Goal: Task Accomplishment & Management: Use online tool/utility

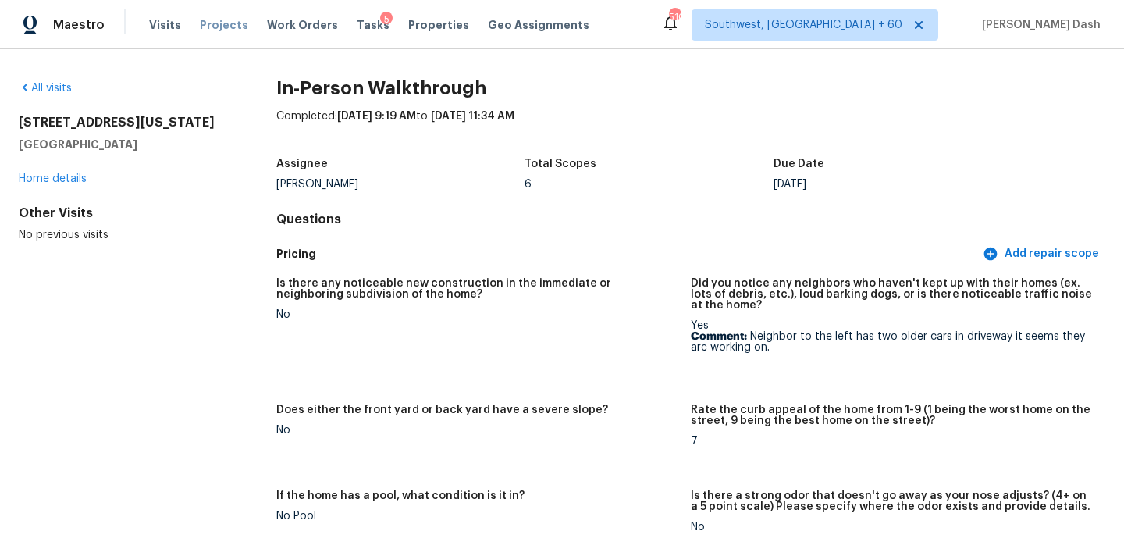
scroll to position [111, 0]
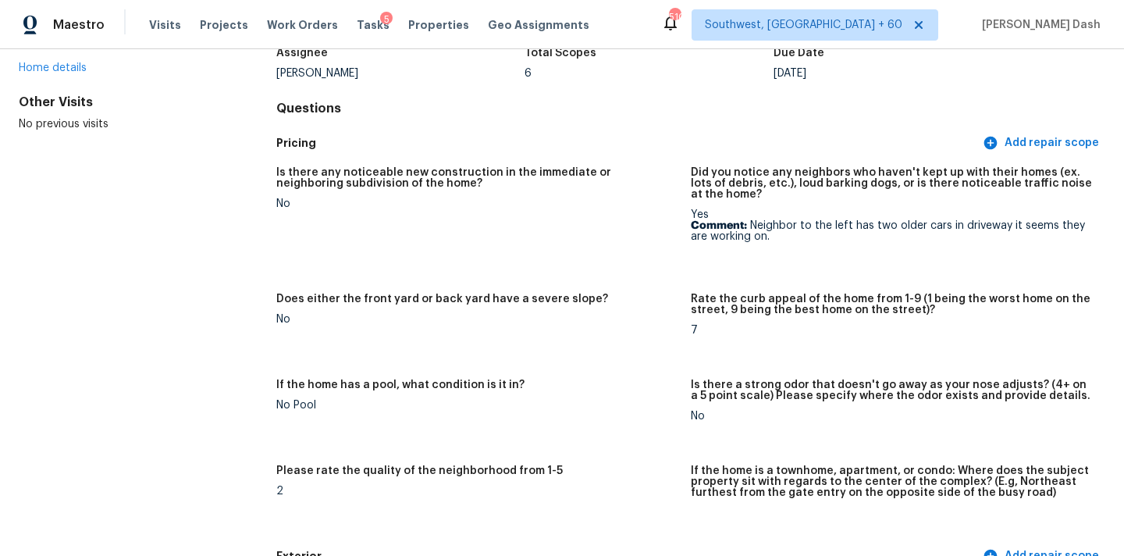
click at [149, 11] on div "Visits Projects Work Orders Tasks 5 Properties Geo Assignments" at bounding box center [378, 24] width 459 height 31
click at [158, 25] on span "Visits" at bounding box center [165, 25] width 32 height 16
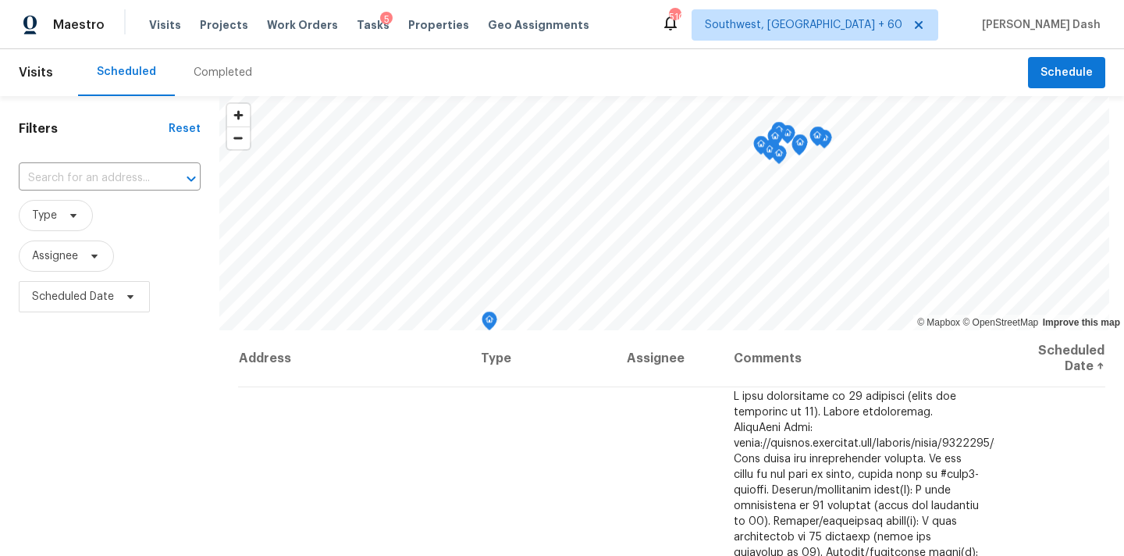
click at [194, 73] on div "Completed" at bounding box center [223, 73] width 59 height 16
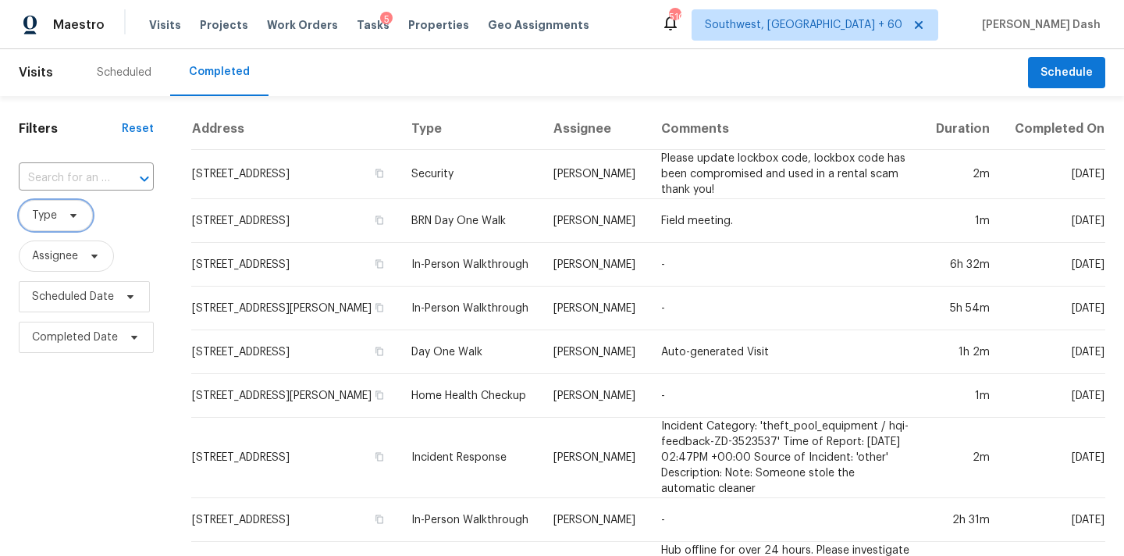
click at [73, 203] on span "Type" at bounding box center [56, 215] width 74 height 31
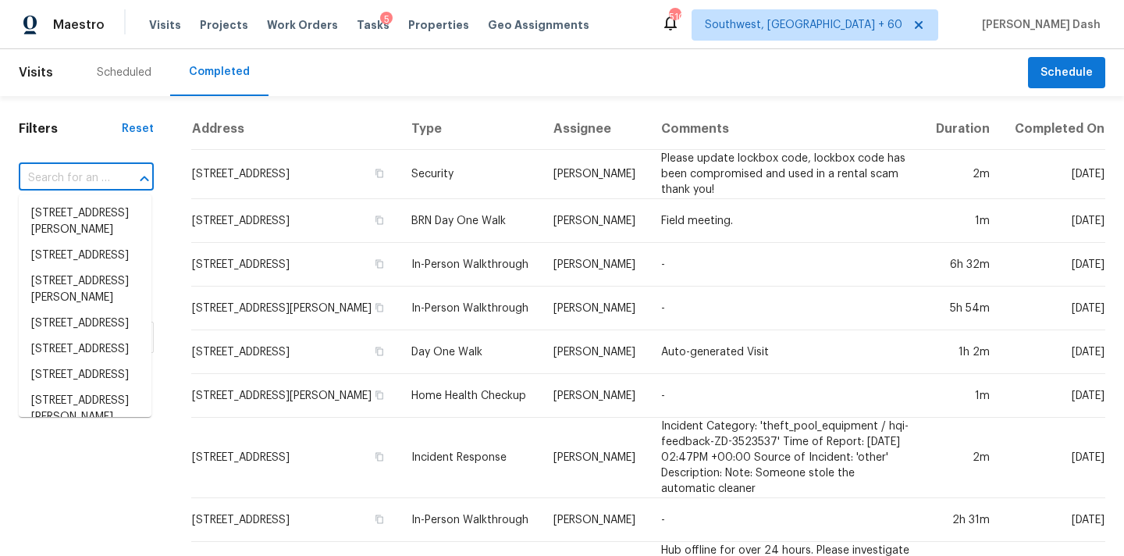
click at [73, 166] on input "text" at bounding box center [64, 178] width 91 height 24
paste input "[STREET_ADDRESS]"
type input "[STREET_ADDRESS]"
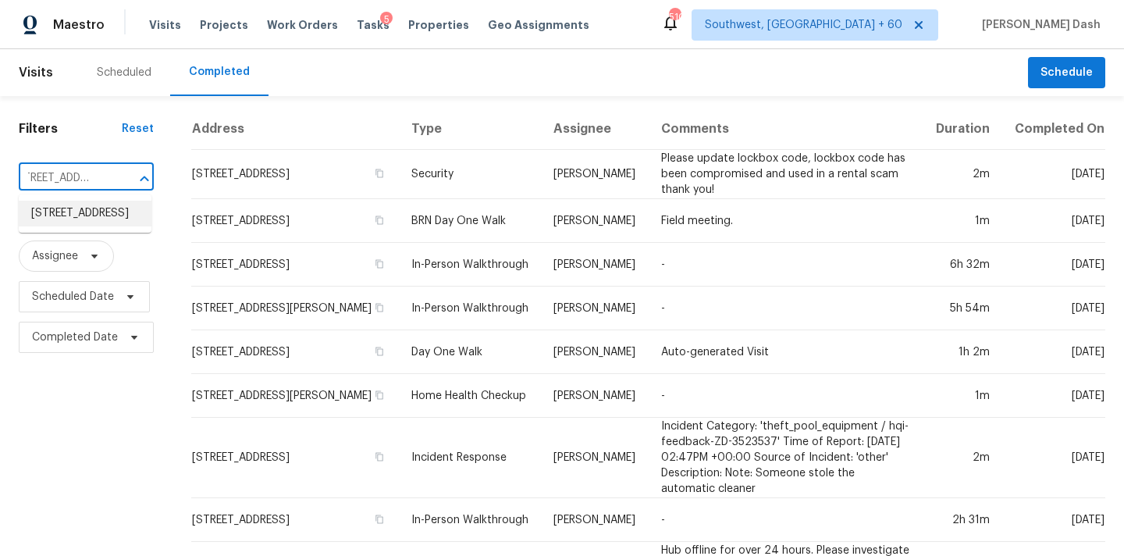
click at [89, 218] on li "[STREET_ADDRESS]" at bounding box center [85, 214] width 133 height 26
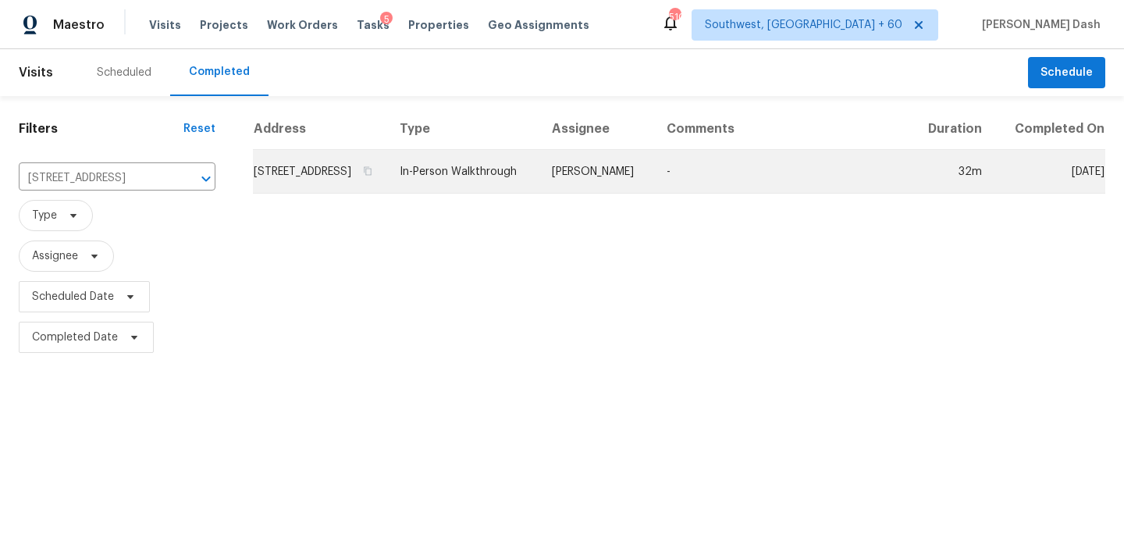
click at [471, 187] on td "In-Person Walkthrough" at bounding box center [463, 172] width 152 height 44
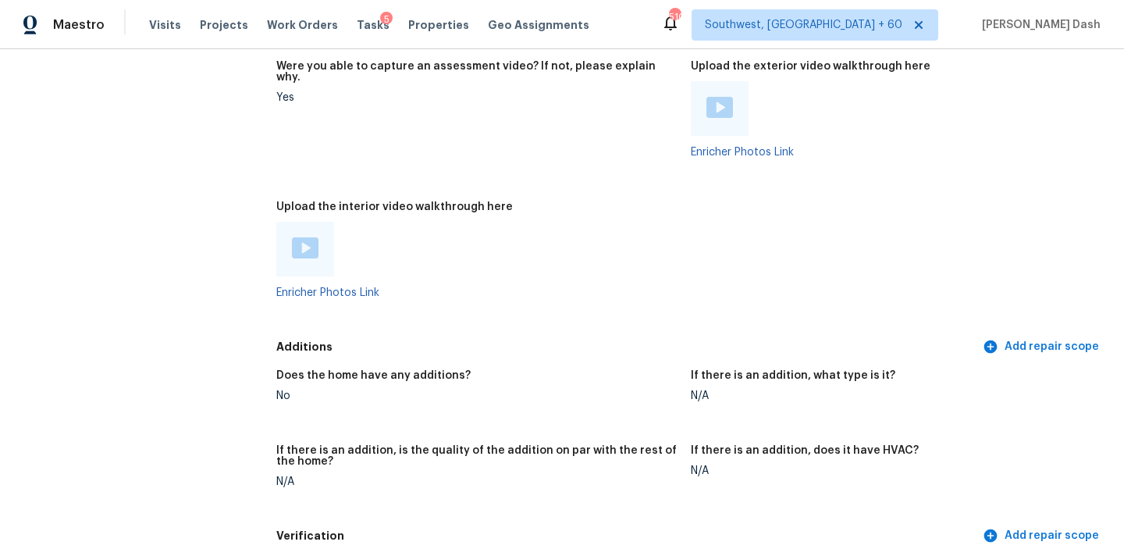
scroll to position [3139, 0]
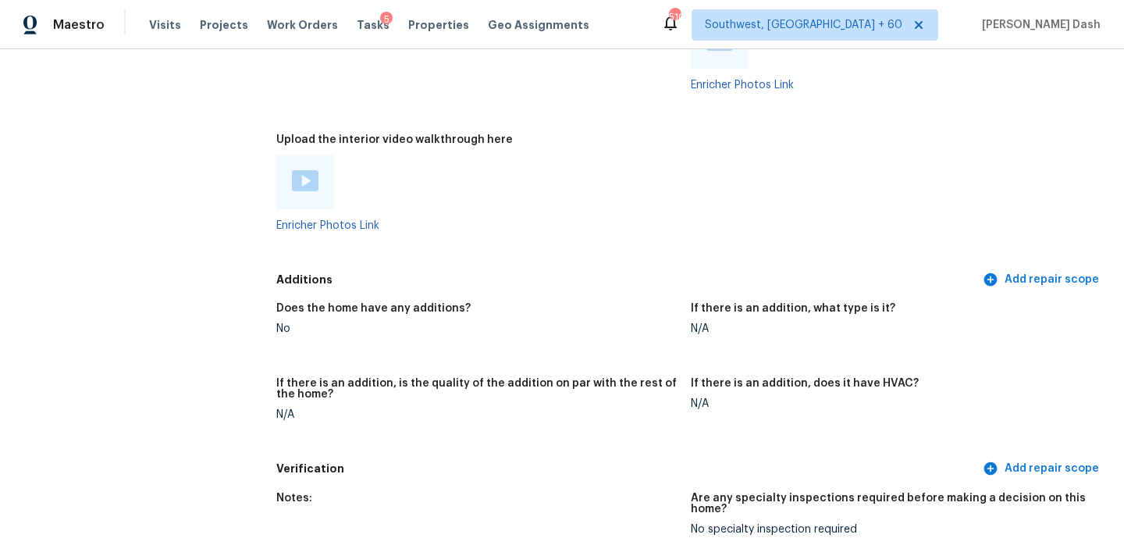
click at [311, 170] on img at bounding box center [305, 180] width 27 height 21
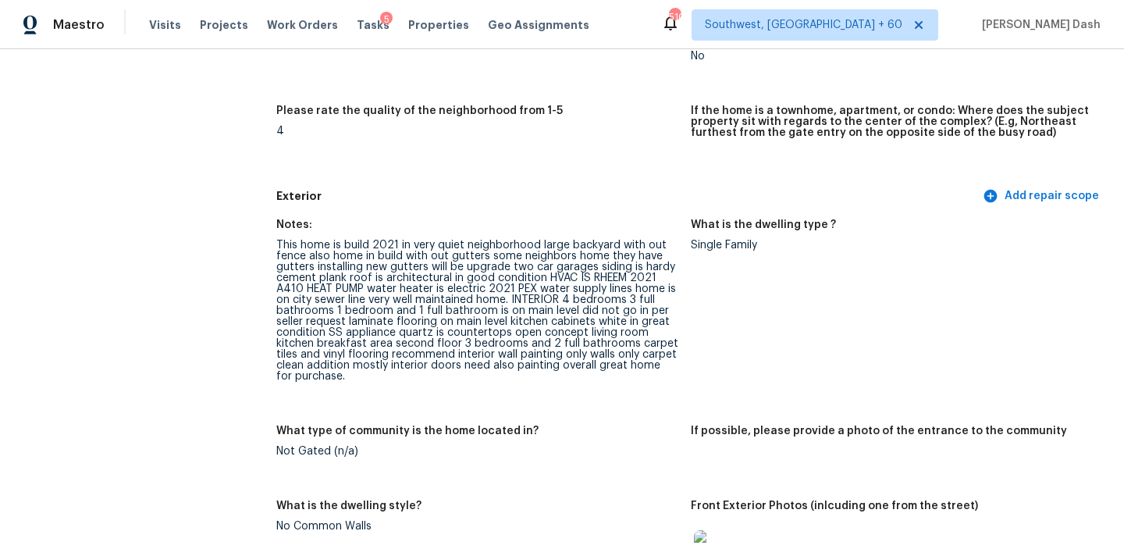
scroll to position [0, 0]
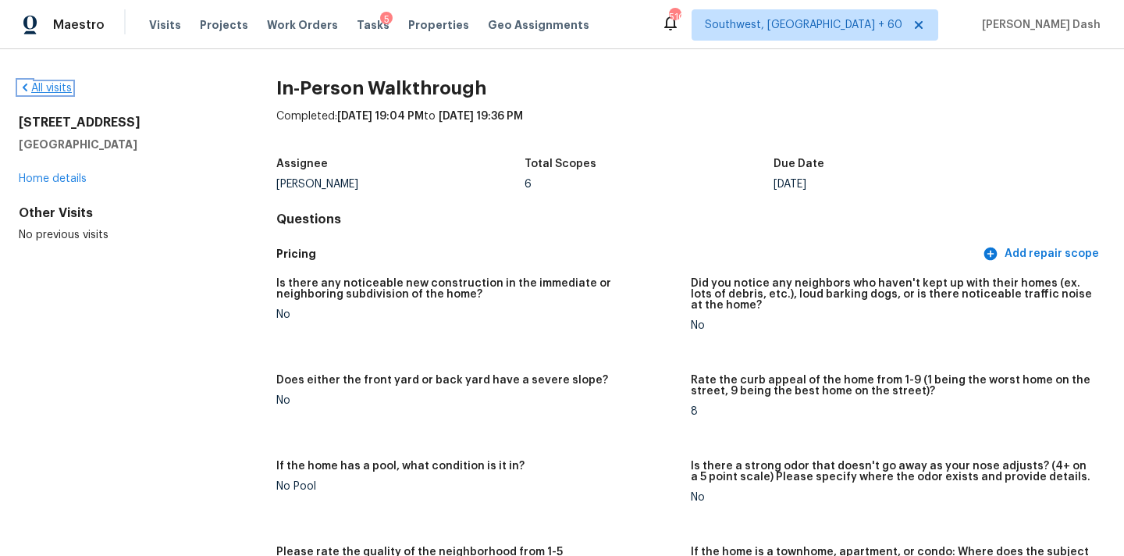
click at [66, 88] on link "All visits" at bounding box center [45, 88] width 53 height 11
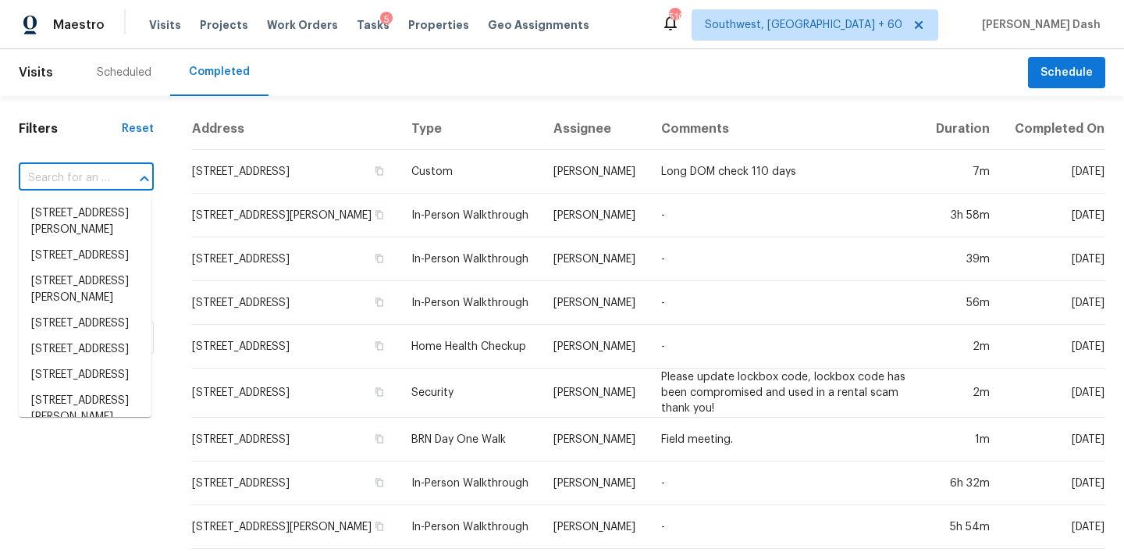
click at [105, 172] on input "text" at bounding box center [64, 178] width 91 height 24
paste input "[STREET_ADDRESS]"
type input "[STREET_ADDRESS]"
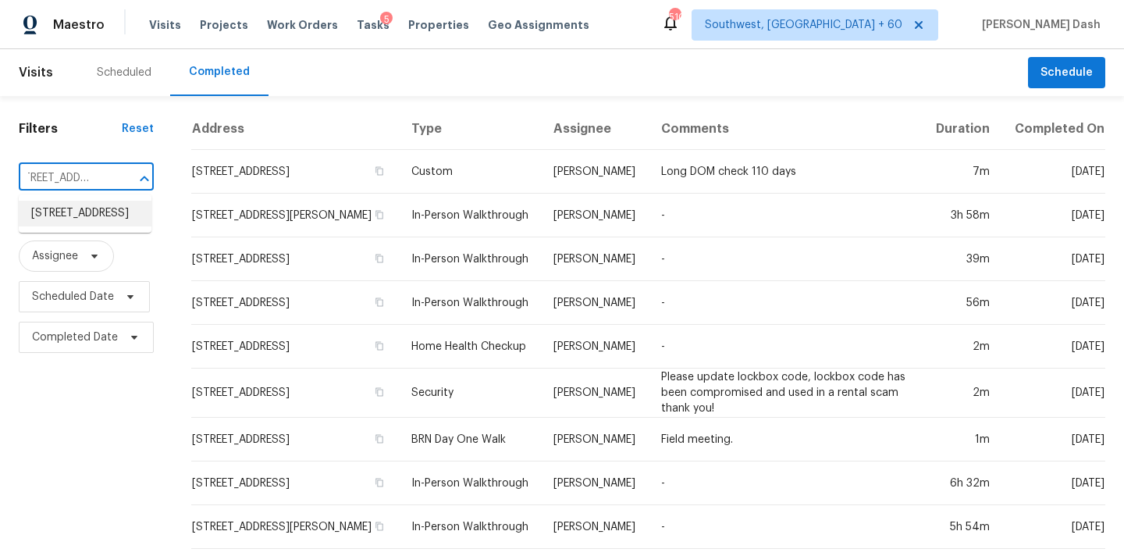
click at [101, 212] on li "[STREET_ADDRESS]" at bounding box center [85, 214] width 133 height 26
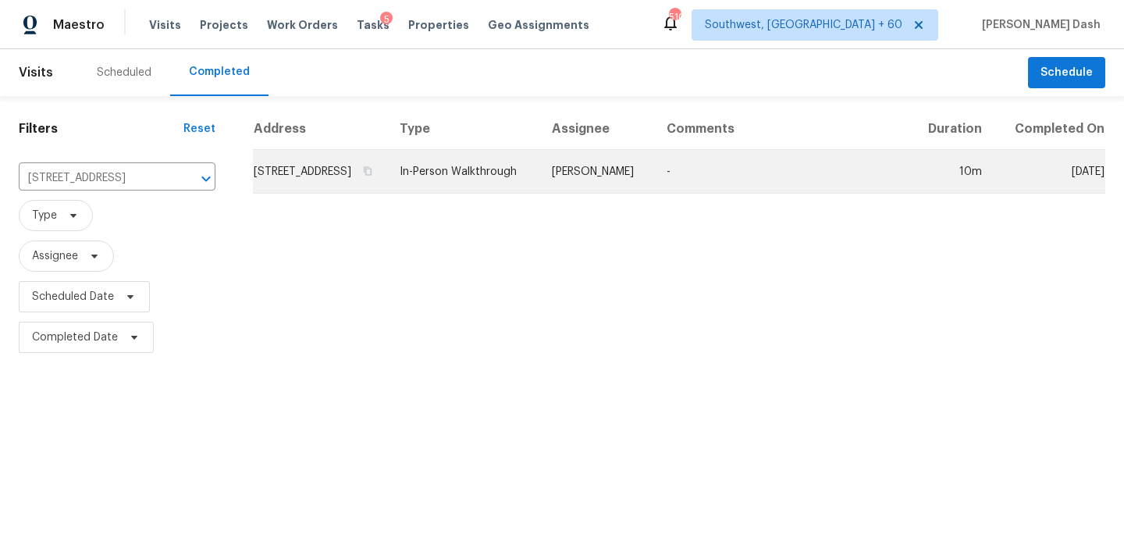
click at [499, 180] on td "In-Person Walkthrough" at bounding box center [463, 172] width 152 height 44
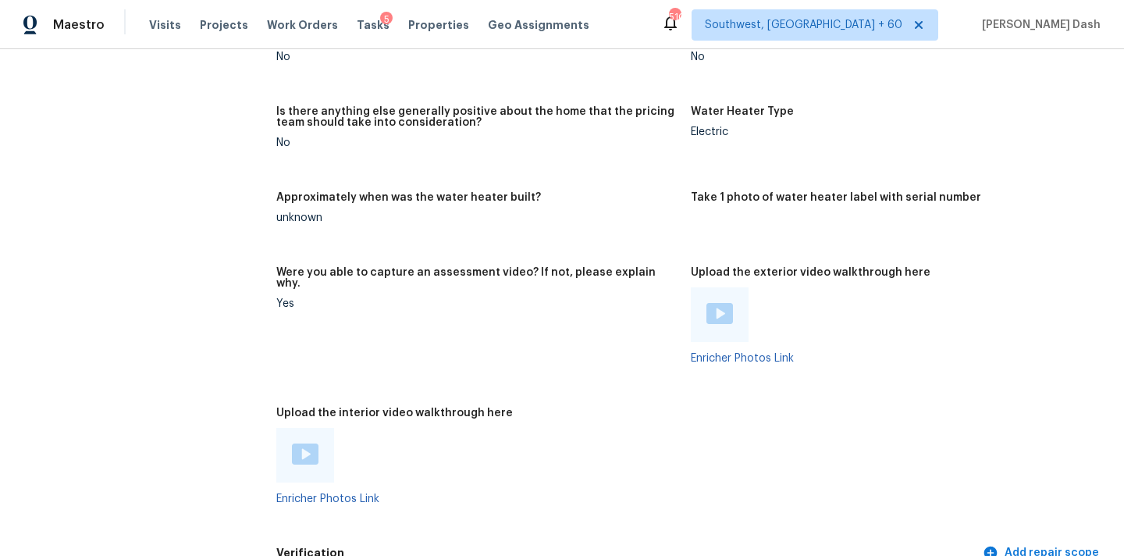
scroll to position [2547, 0]
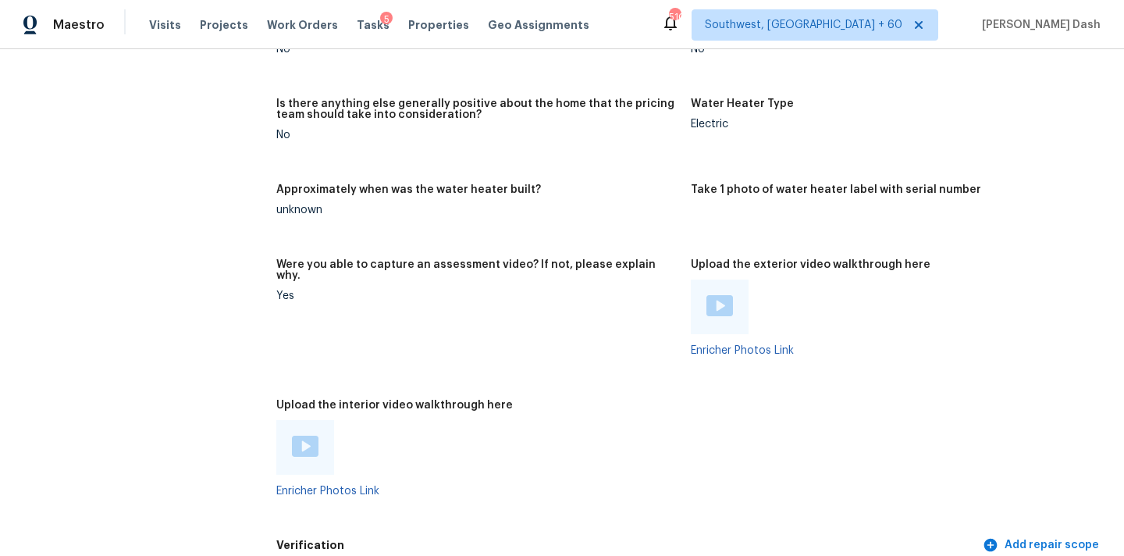
click at [303, 436] on img at bounding box center [305, 446] width 27 height 21
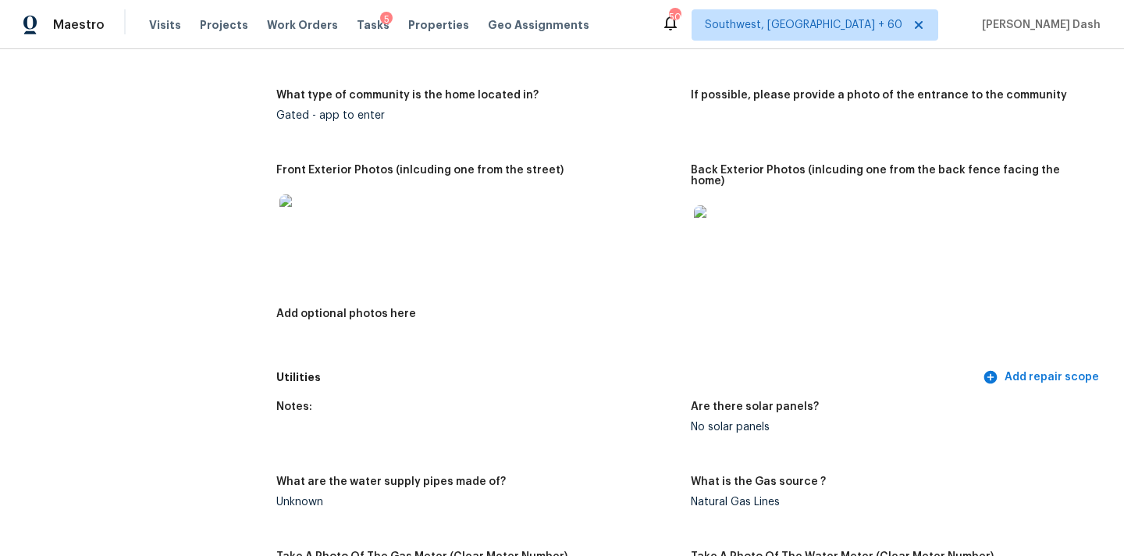
scroll to position [0, 0]
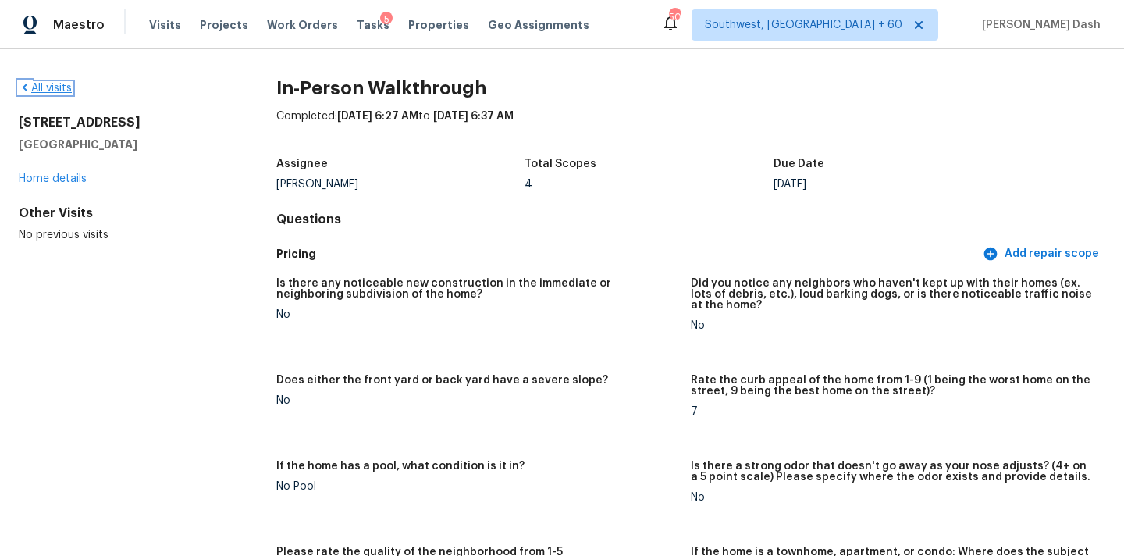
click at [63, 87] on link "All visits" at bounding box center [45, 88] width 53 height 11
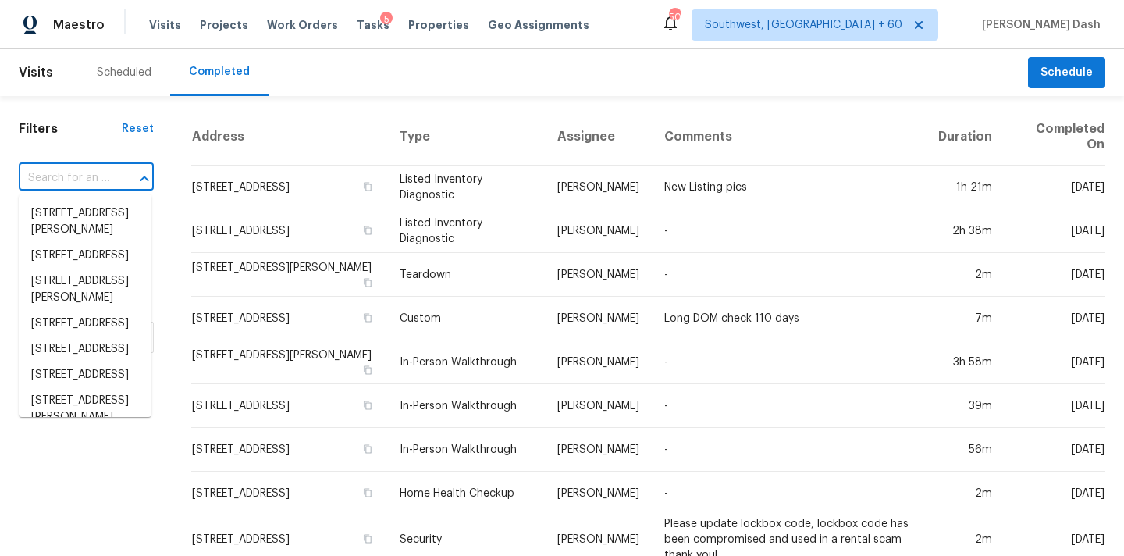
click at [97, 171] on input "text" at bounding box center [64, 178] width 91 height 24
paste input "[STREET_ADDRESS]"
type input "[STREET_ADDRESS]"
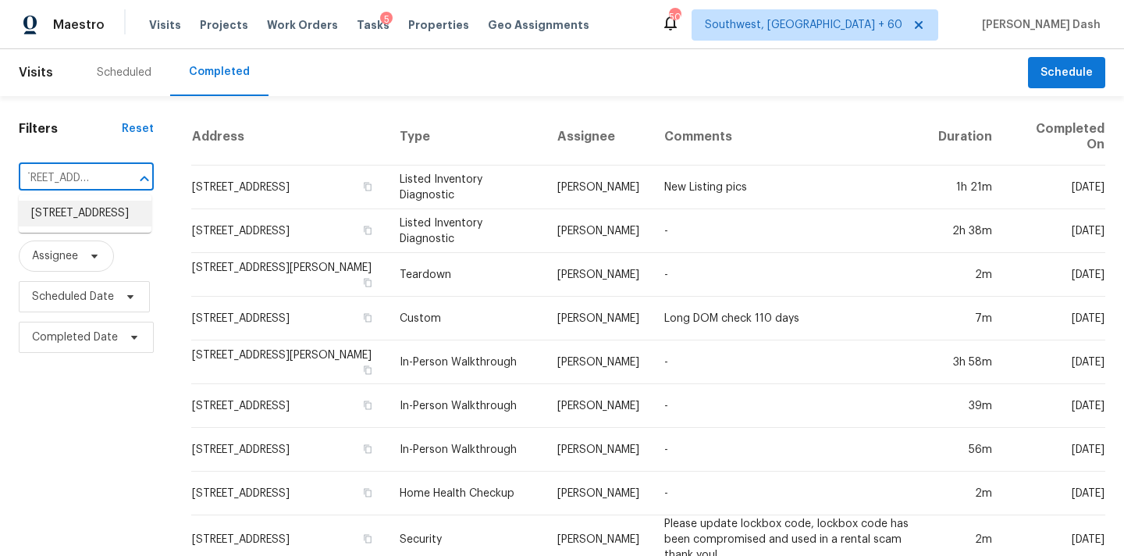
click at [98, 215] on li "[STREET_ADDRESS]" at bounding box center [85, 214] width 133 height 26
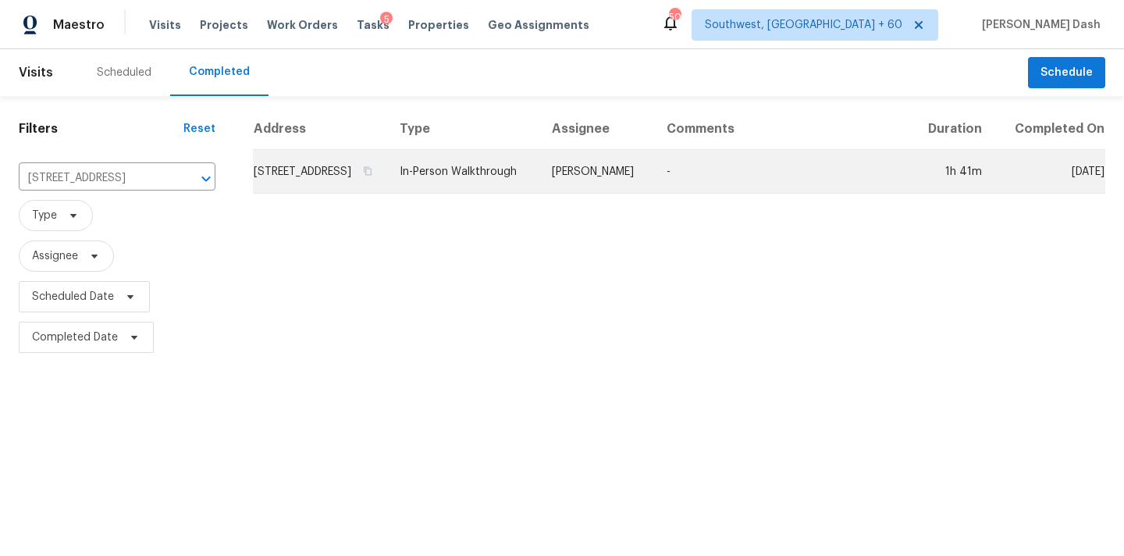
click at [601, 191] on td "[PERSON_NAME]" at bounding box center [596, 172] width 115 height 44
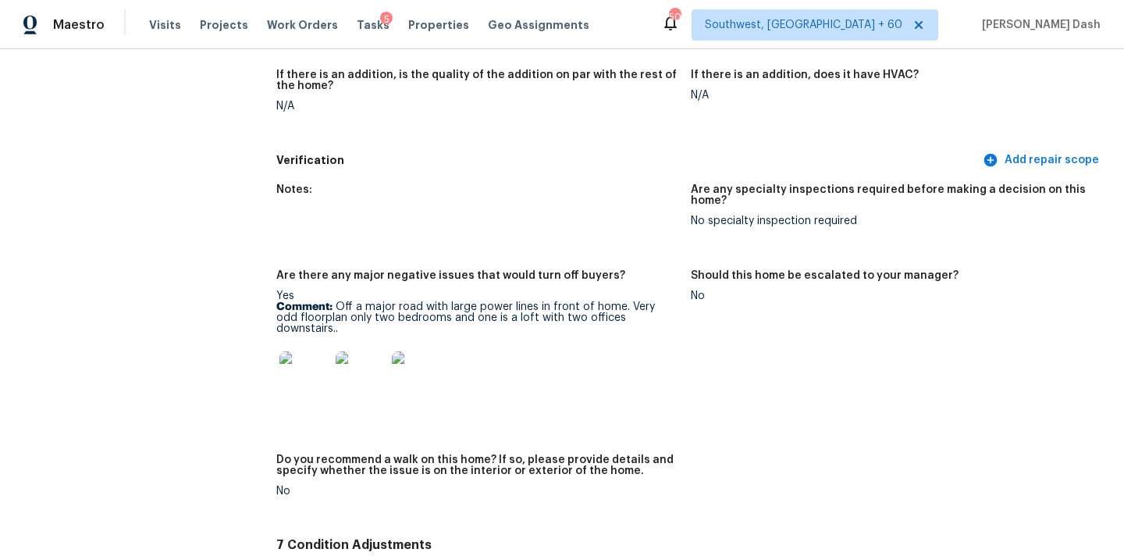
scroll to position [3455, 0]
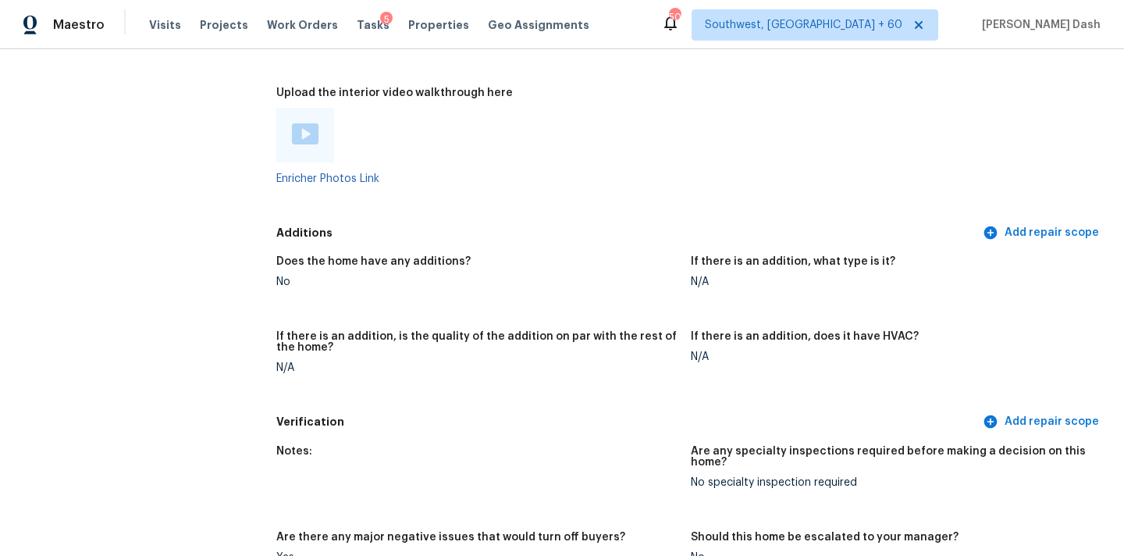
click at [301, 123] on img at bounding box center [305, 133] width 27 height 21
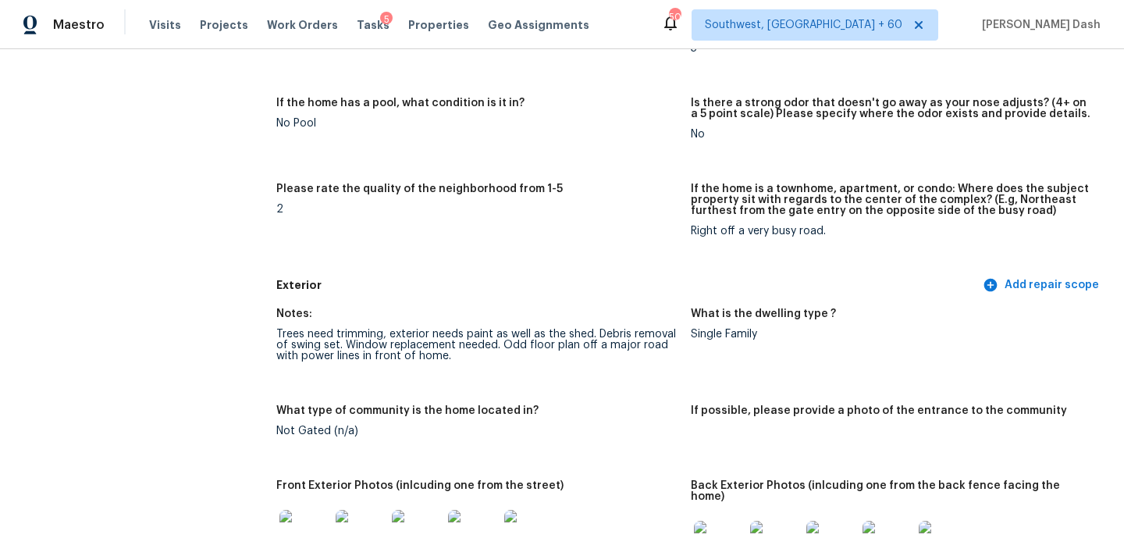
scroll to position [382, 0]
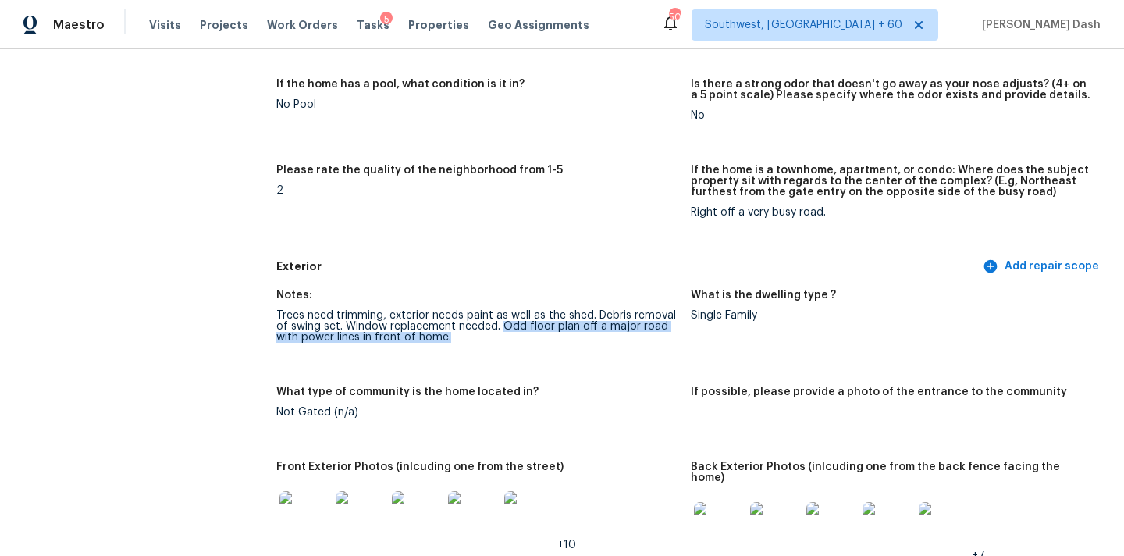
click at [500, 334] on div "Trees need trimming, exterior needs paint as well as the shed. Debris removal o…" at bounding box center [477, 326] width 402 height 33
copy div "Odd floor plan off a major road with power lines in front of home."
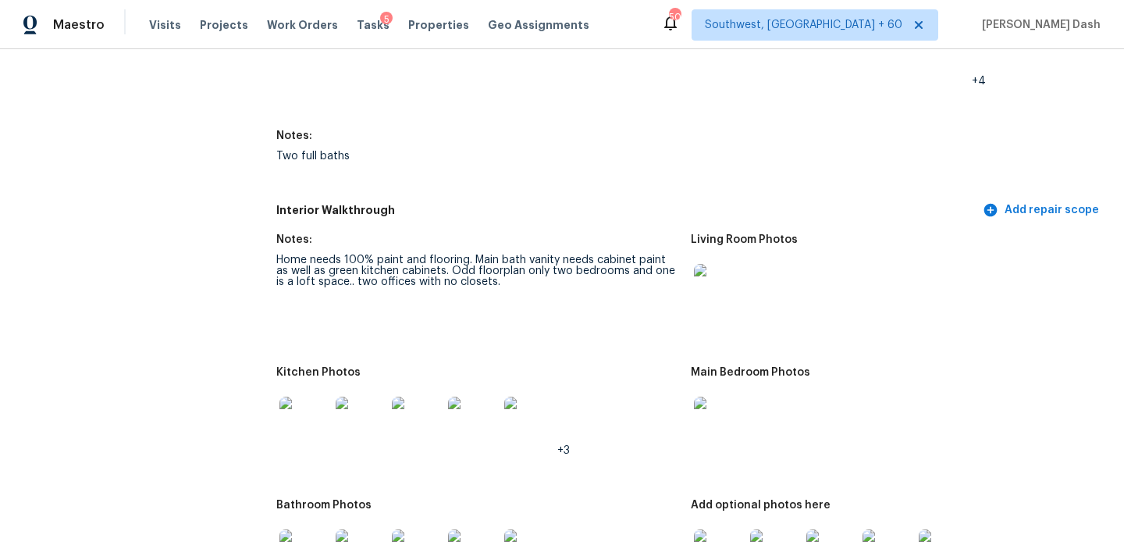
scroll to position [0, 0]
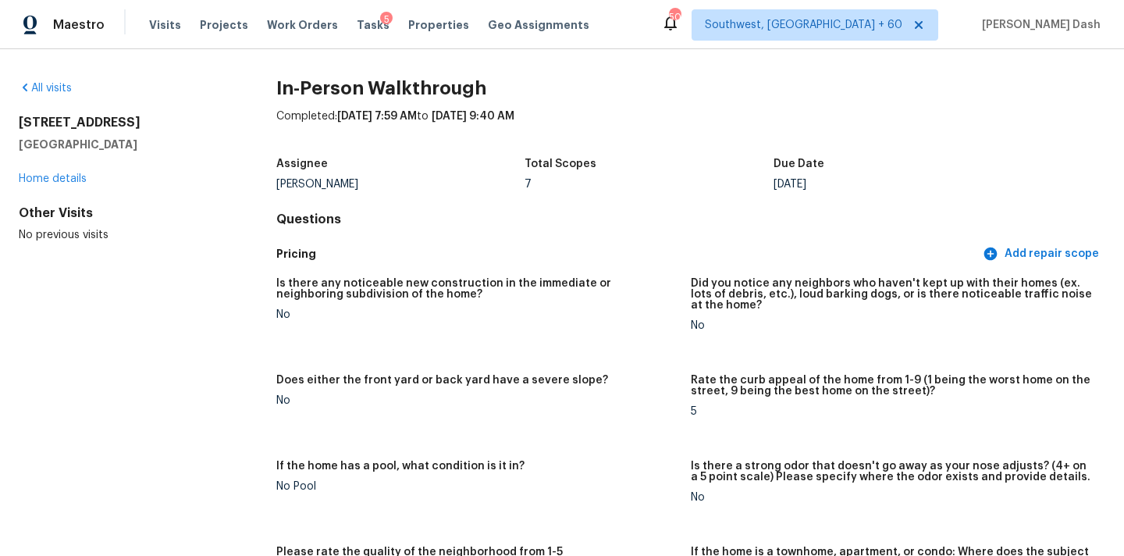
click at [51, 105] on div "All visits [STREET_ADDRESS] Home details Other Visits No previous visits" at bounding box center [123, 161] width 208 height 162
click at [51, 84] on link "All visits" at bounding box center [45, 88] width 53 height 11
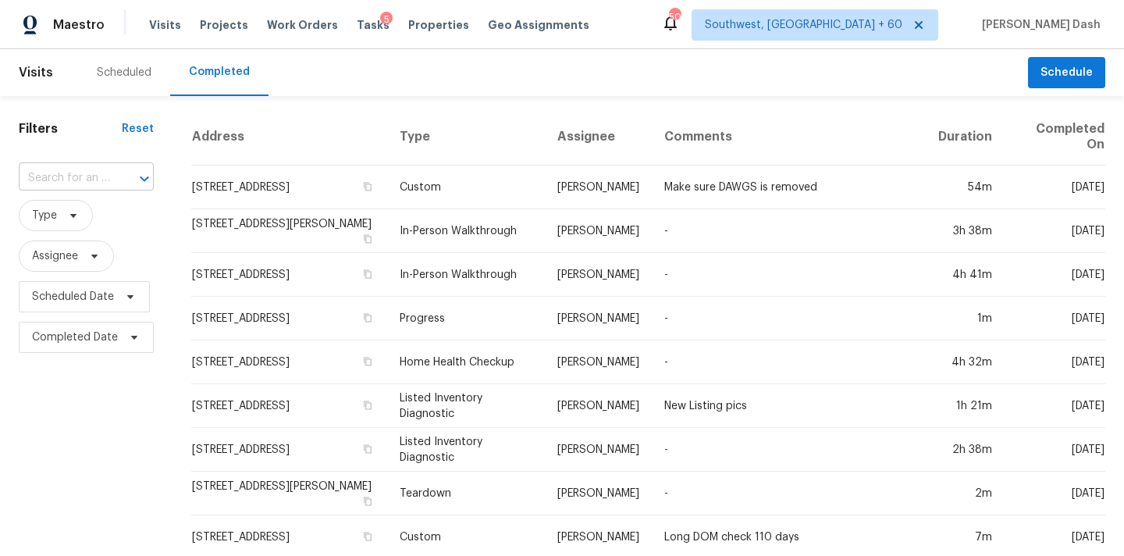
click at [86, 182] on input "text" at bounding box center [64, 178] width 91 height 24
paste input "[STREET_ADDRESS]"
type input "[STREET_ADDRESS]"
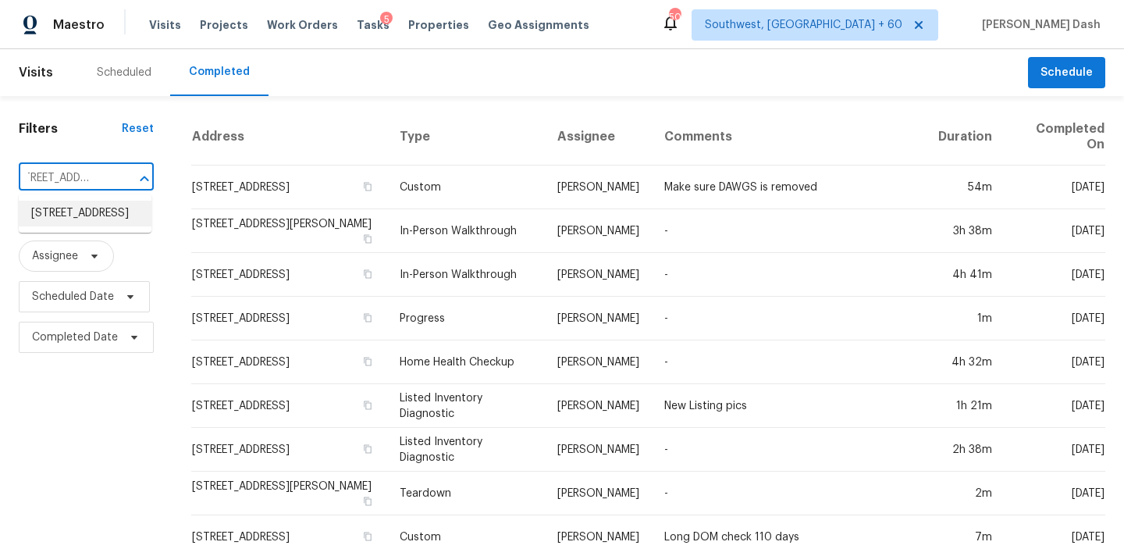
click at [95, 226] on li "[STREET_ADDRESS]" at bounding box center [85, 214] width 133 height 26
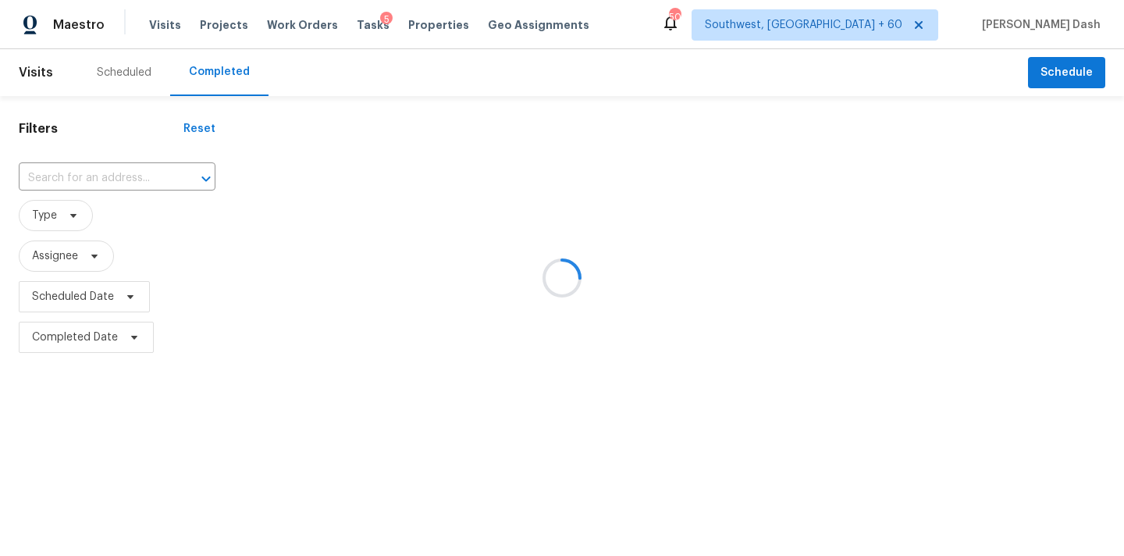
type input "[STREET_ADDRESS]"
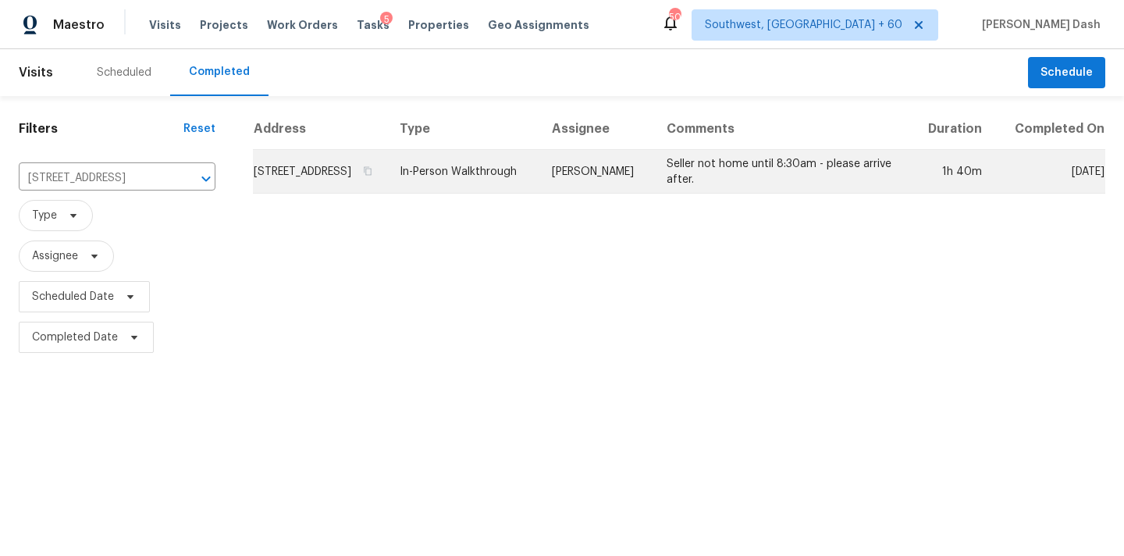
click at [593, 193] on td "[PERSON_NAME]" at bounding box center [596, 172] width 115 height 44
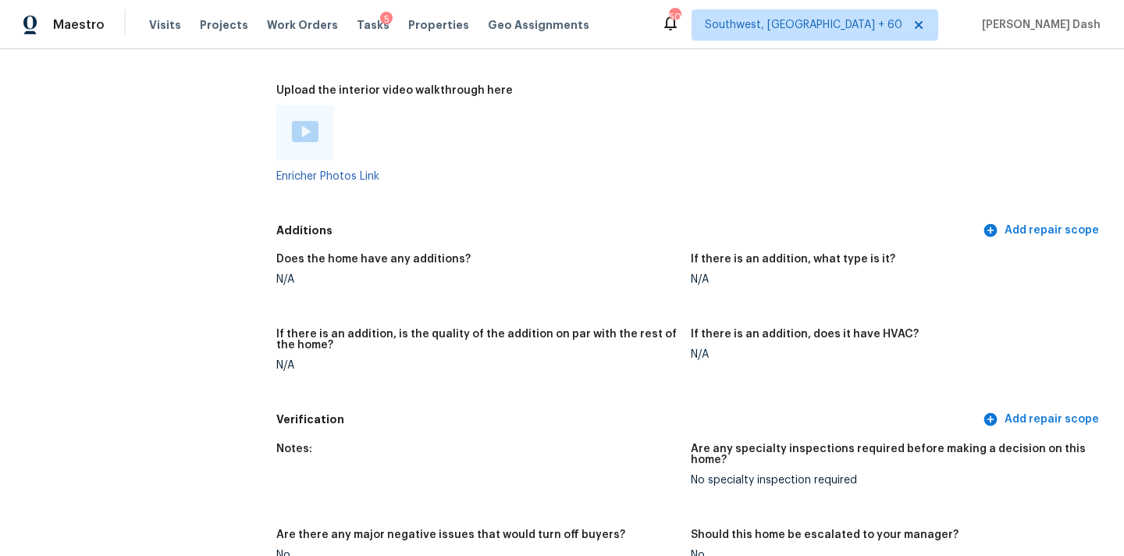
scroll to position [2670, 0]
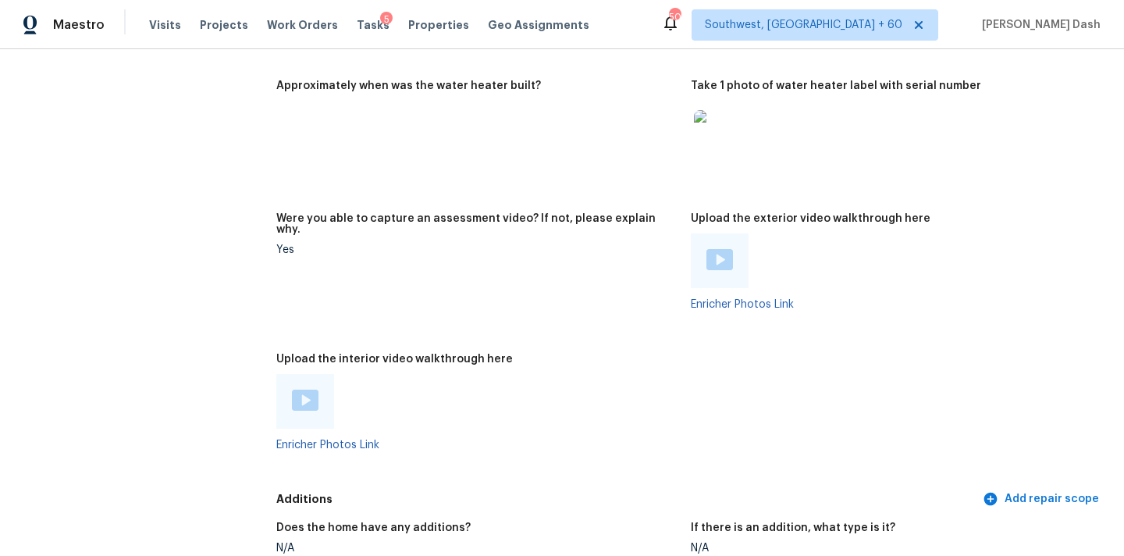
click at [312, 392] on div at bounding box center [305, 401] width 58 height 55
click at [309, 389] on img at bounding box center [305, 399] width 27 height 21
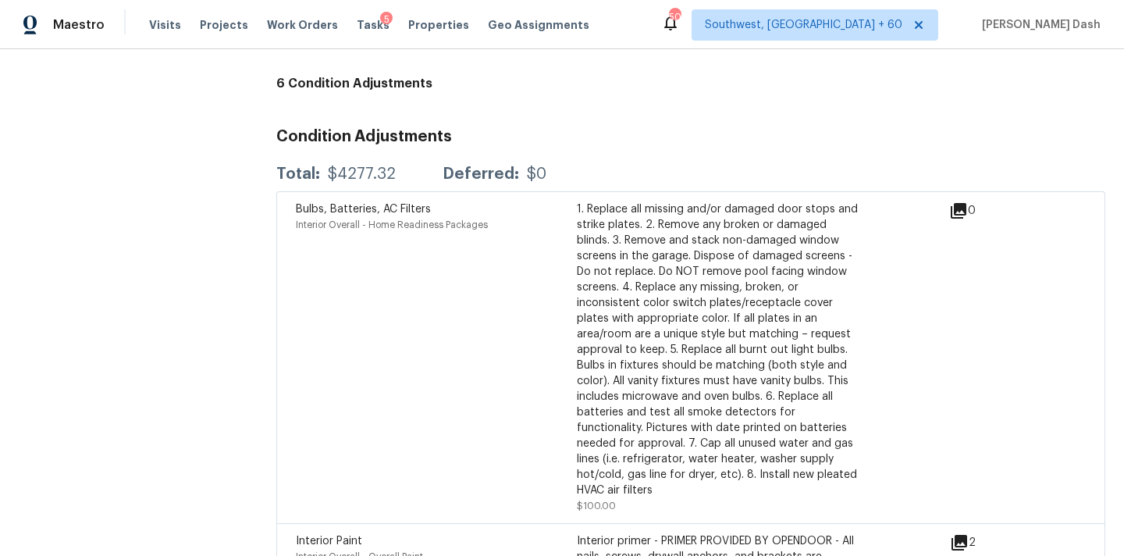
scroll to position [3576, 0]
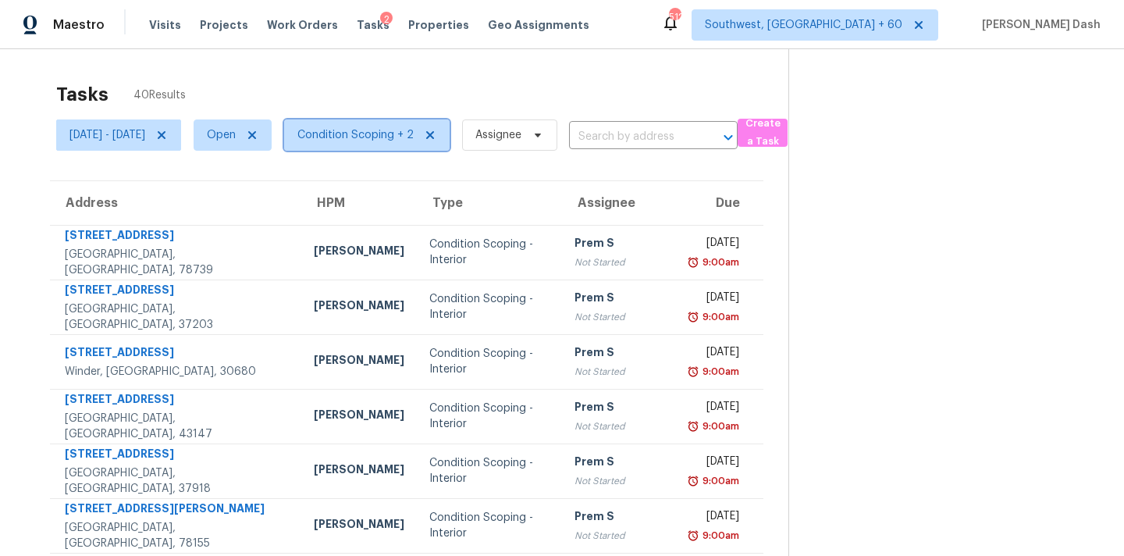
click at [414, 139] on span "Condition Scoping + 2" at bounding box center [355, 135] width 116 height 16
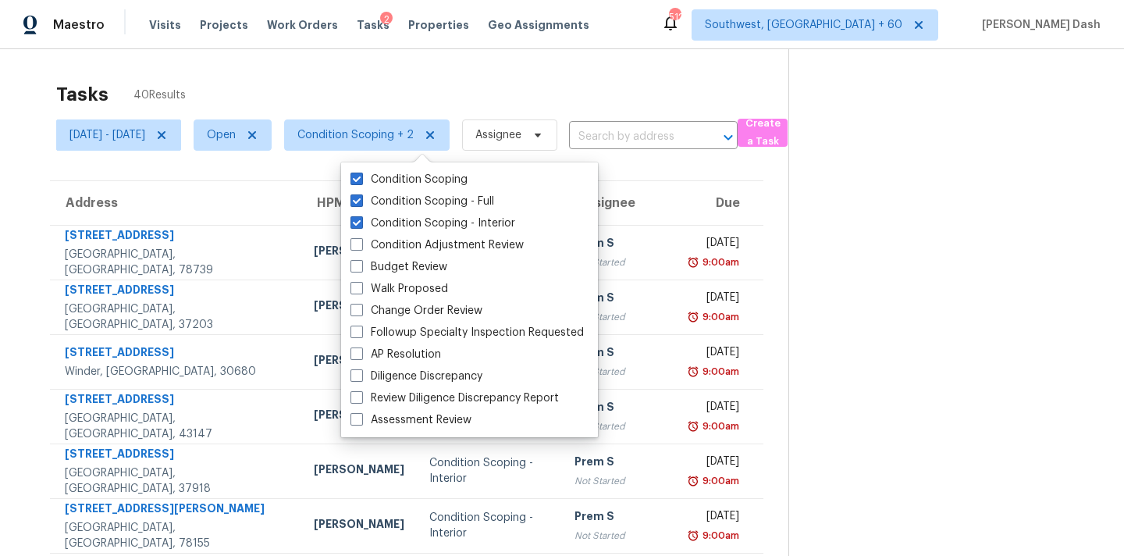
click at [375, 84] on div "Tasks 40 Results" at bounding box center [422, 94] width 732 height 41
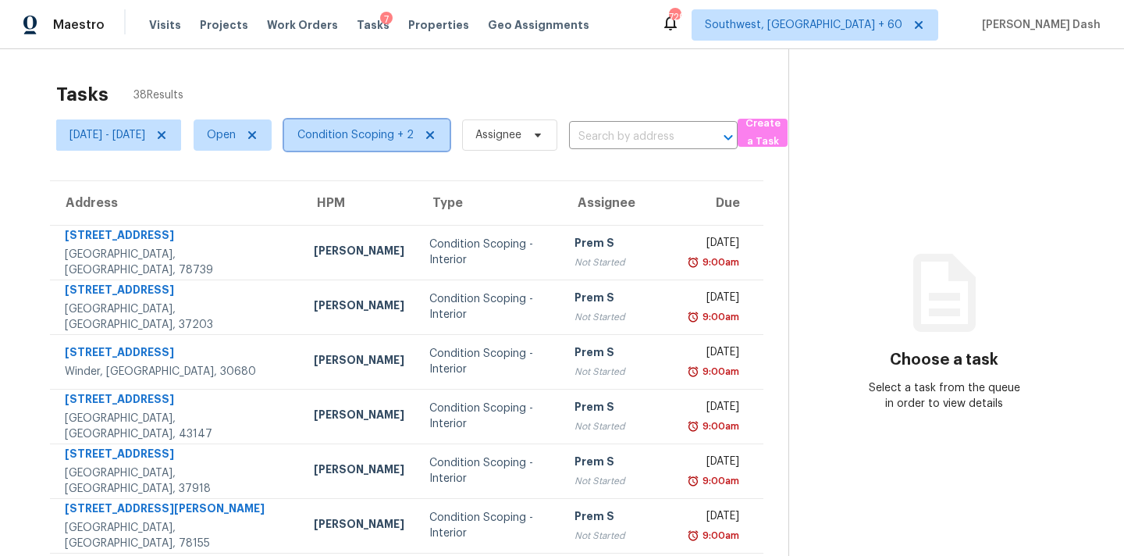
drag, startPoint x: 438, startPoint y: 129, endPoint x: 434, endPoint y: 137, distance: 8.7
click at [414, 129] on span "Condition Scoping + 2" at bounding box center [355, 135] width 116 height 16
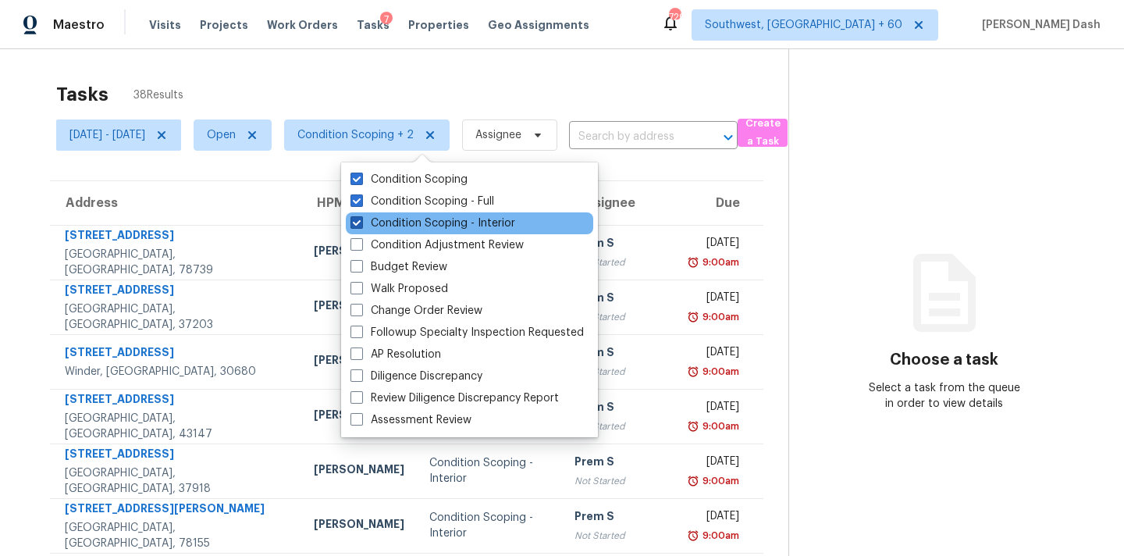
click at [413, 218] on label "Condition Scoping - Interior" at bounding box center [432, 223] width 165 height 16
click at [361, 218] on input "Condition Scoping - Interior" at bounding box center [355, 220] width 10 height 10
checkbox input "false"
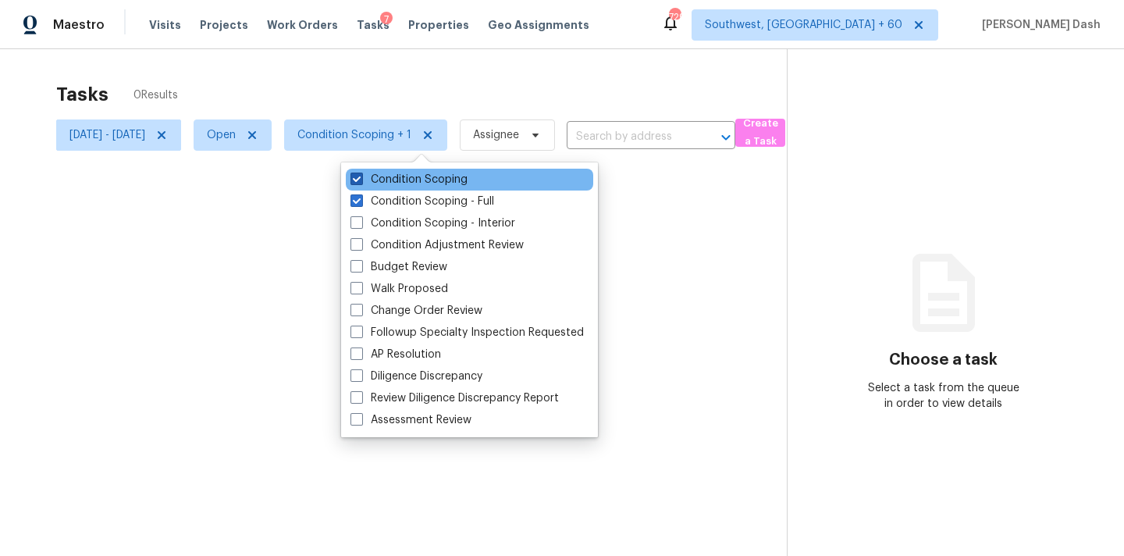
click at [417, 181] on label "Condition Scoping" at bounding box center [408, 180] width 117 height 16
click at [361, 181] on input "Condition Scoping" at bounding box center [355, 177] width 10 height 10
checkbox input "false"
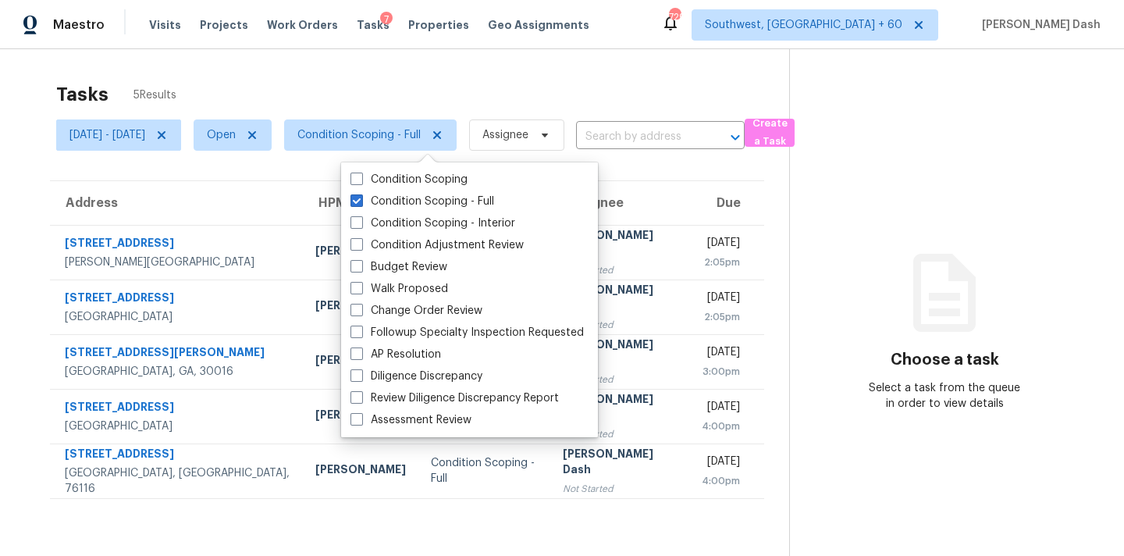
click at [406, 92] on div "Tasks 5 Results" at bounding box center [422, 94] width 733 height 41
